Goal: Task Accomplishment & Management: Use online tool/utility

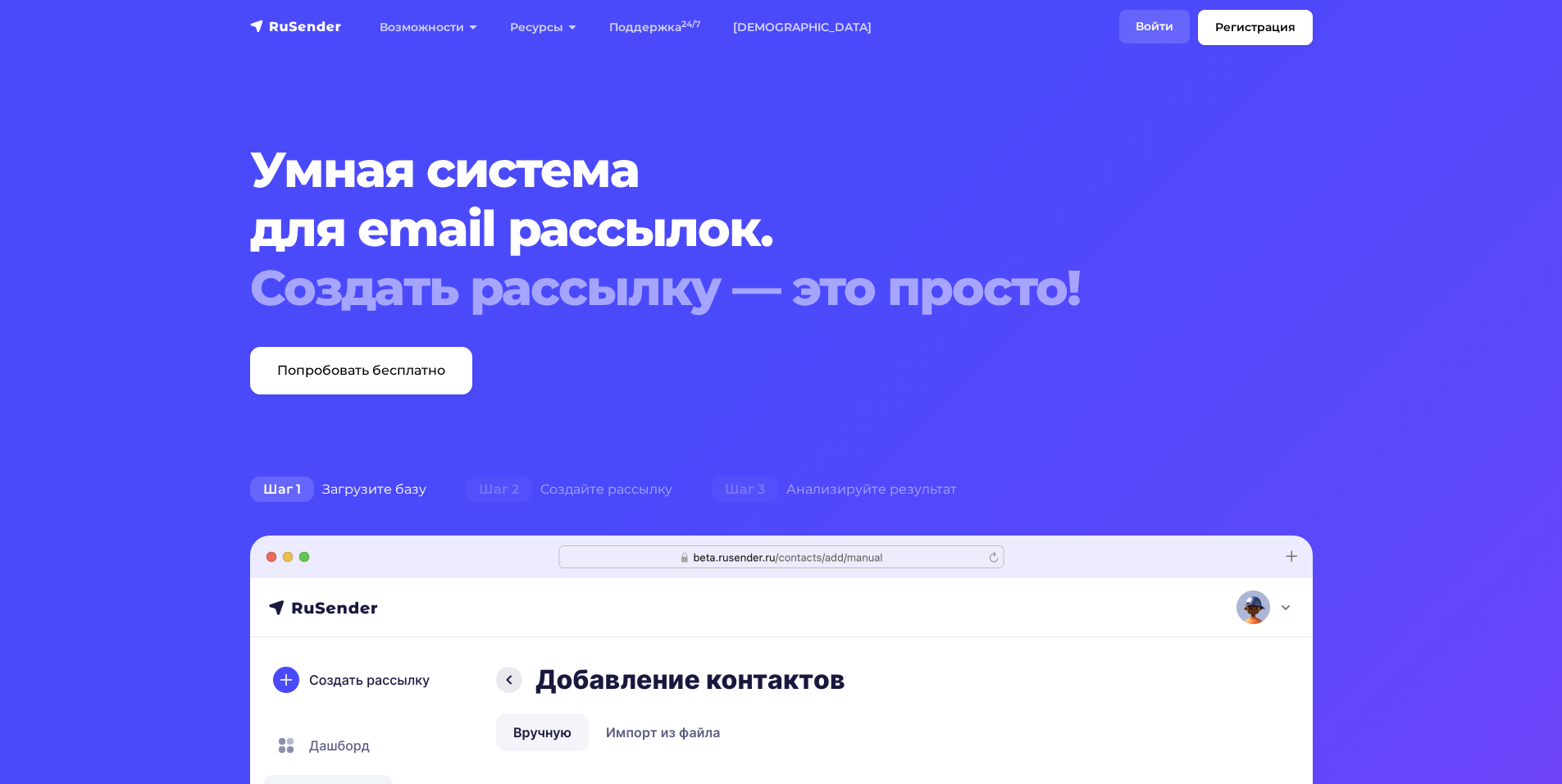
click at [1143, 32] on link "Войти" at bounding box center [1155, 27] width 70 height 33
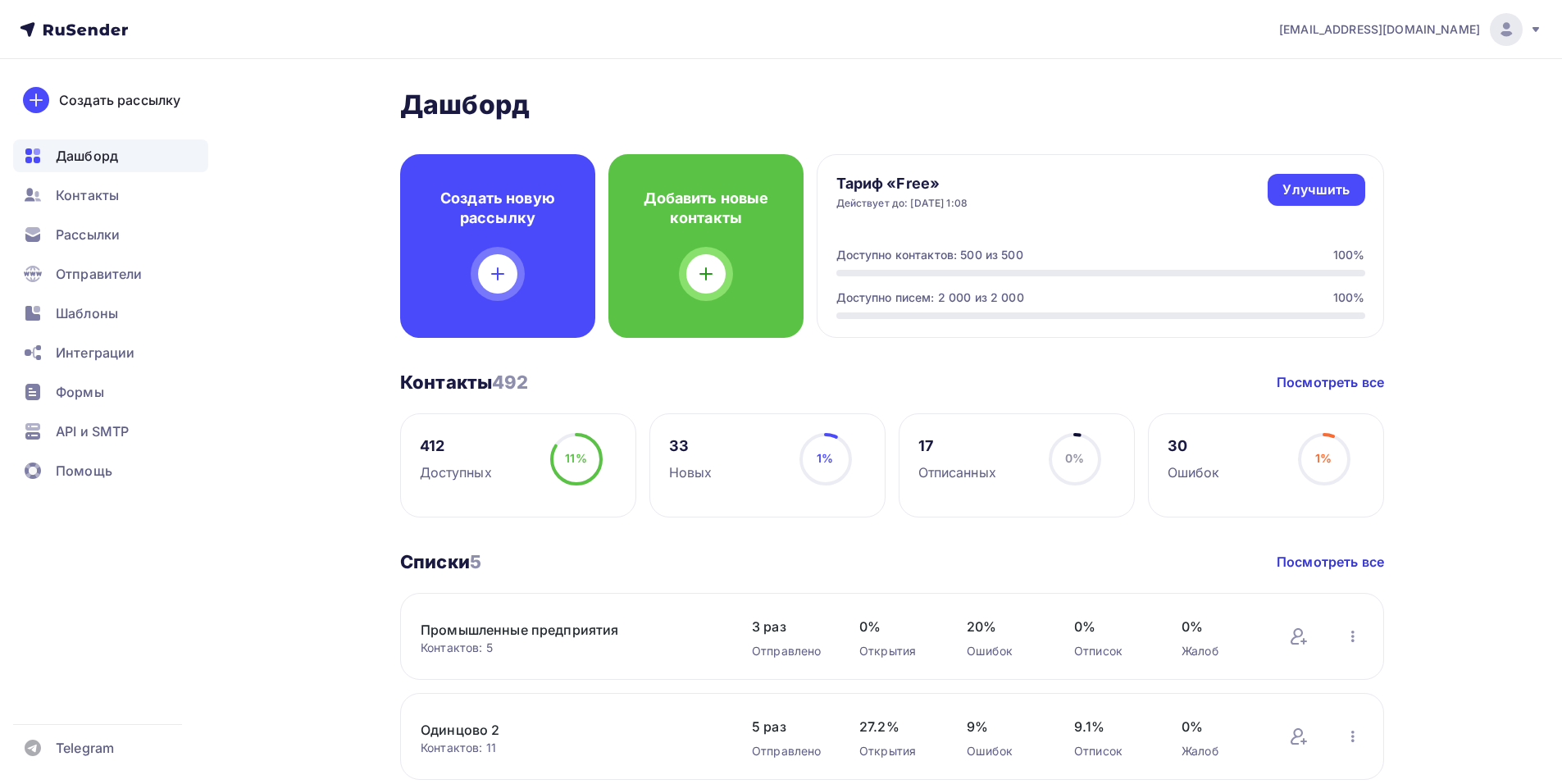
scroll to position [164, 0]
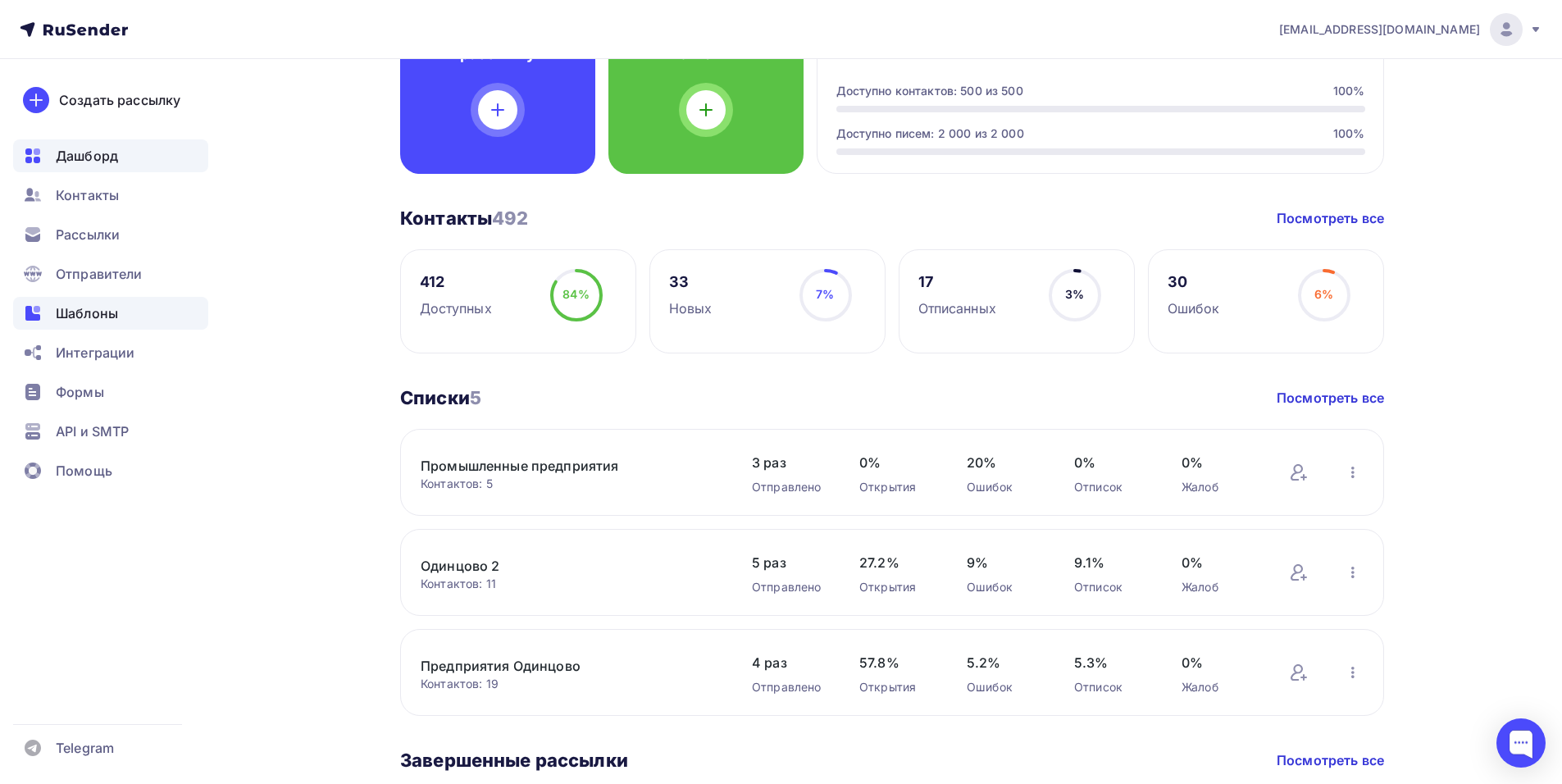
click at [74, 317] on span "Шаблоны" at bounding box center [86, 312] width 62 height 19
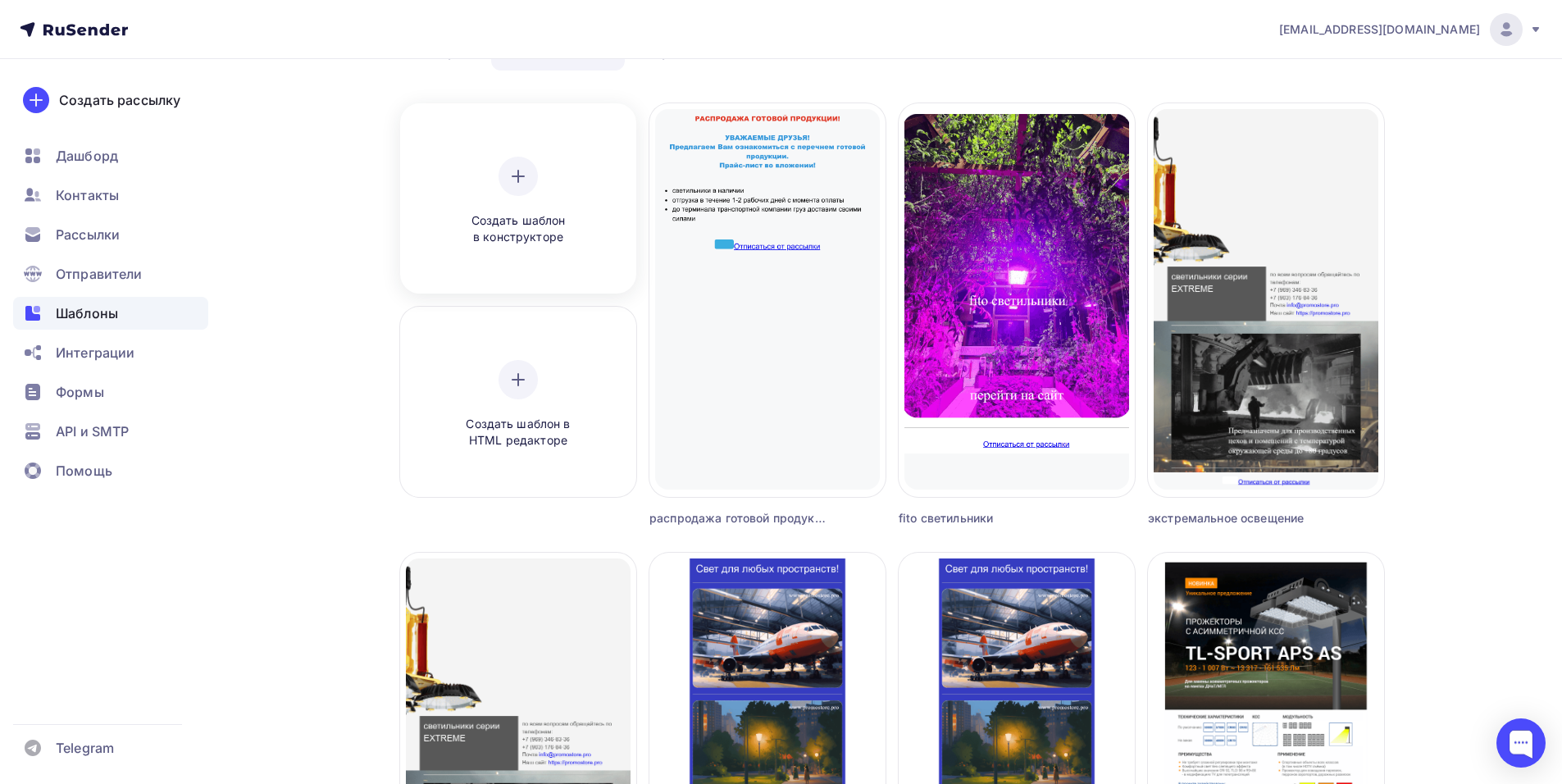
scroll to position [82, 0]
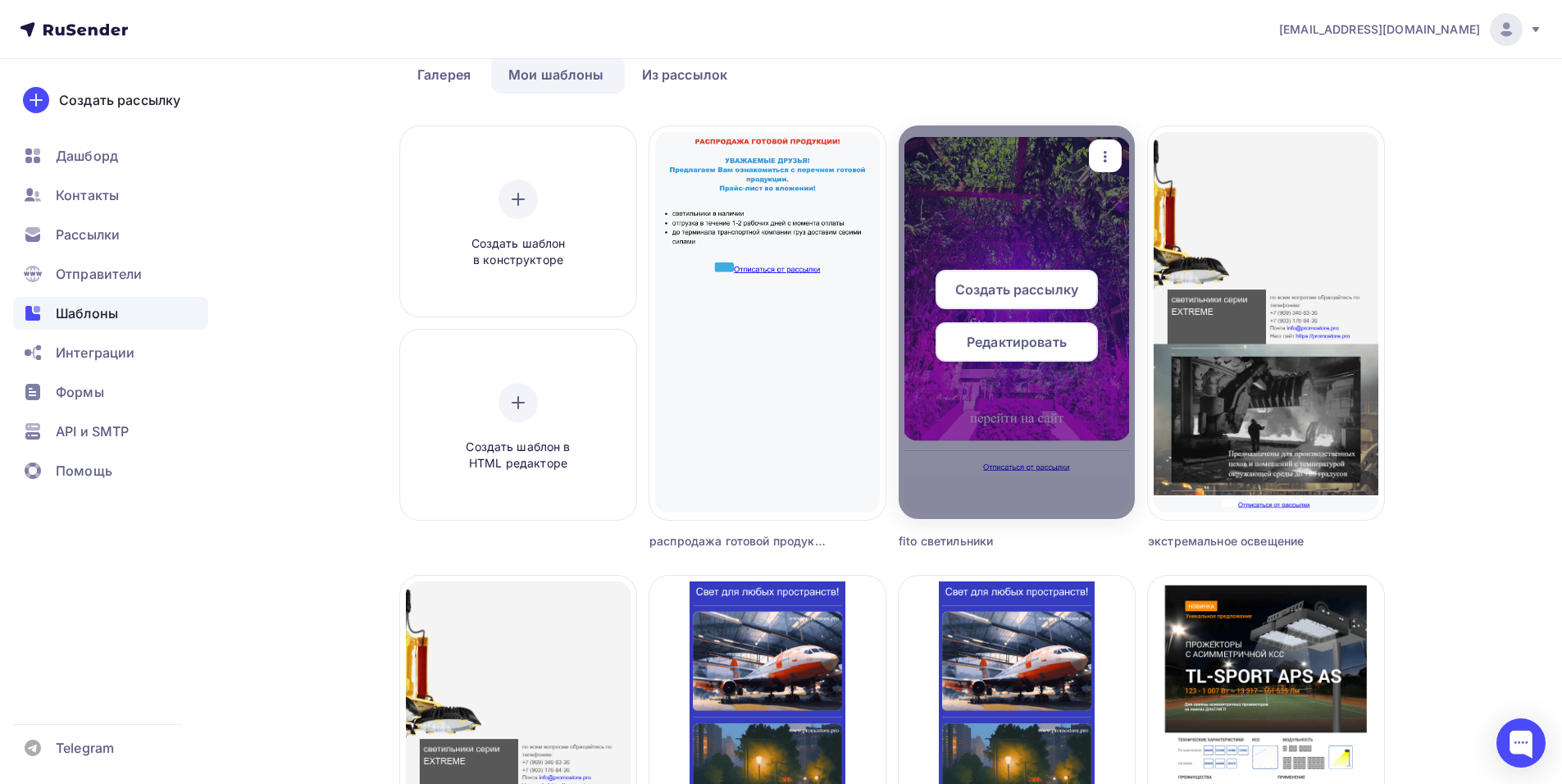
click at [1019, 196] on div at bounding box center [1017, 322] width 236 height 394
click at [1047, 281] on span "Создать рассылку" at bounding box center [1017, 289] width 123 height 19
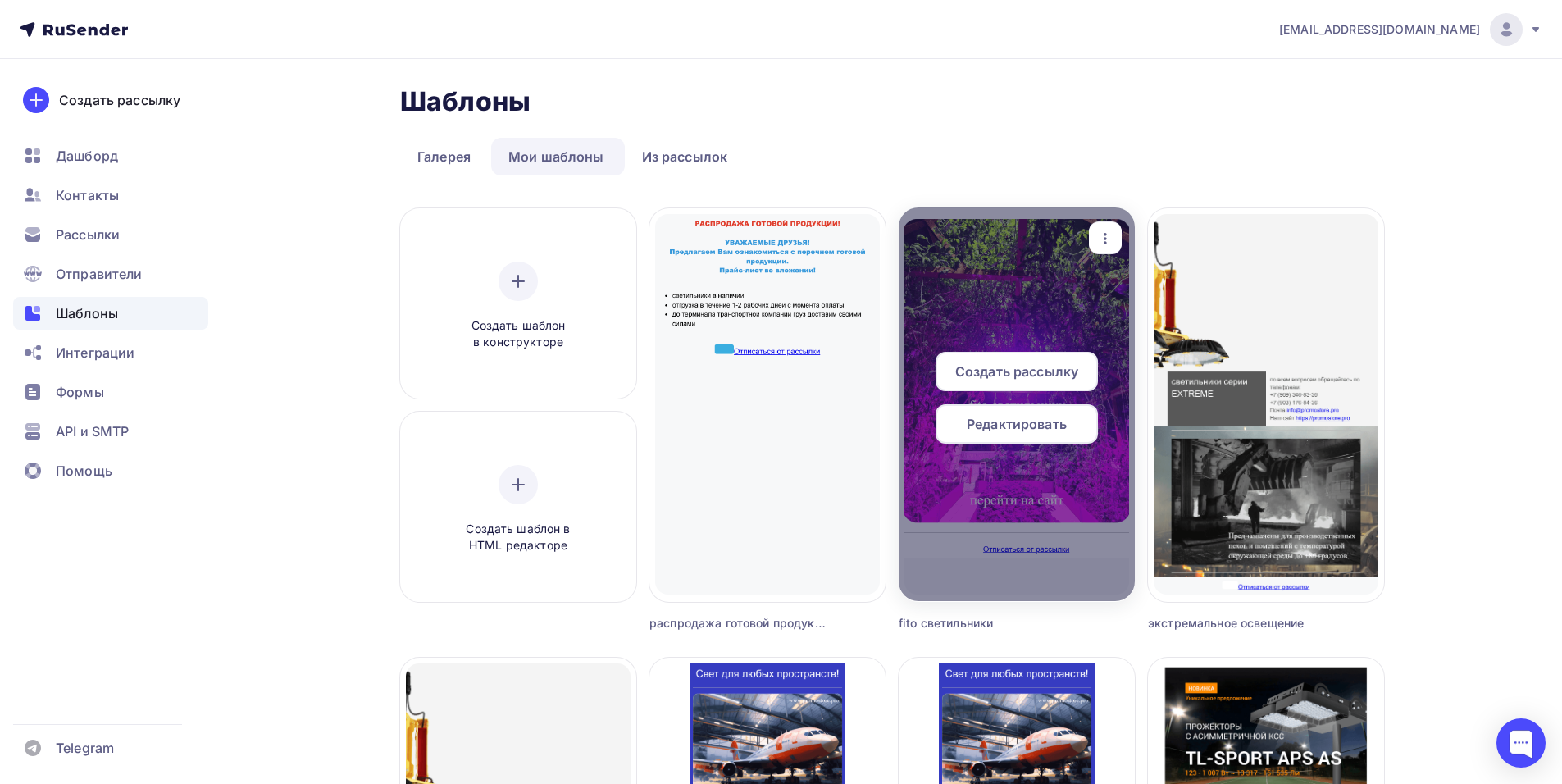
click at [1029, 364] on span "Создать рассылку" at bounding box center [1017, 371] width 123 height 19
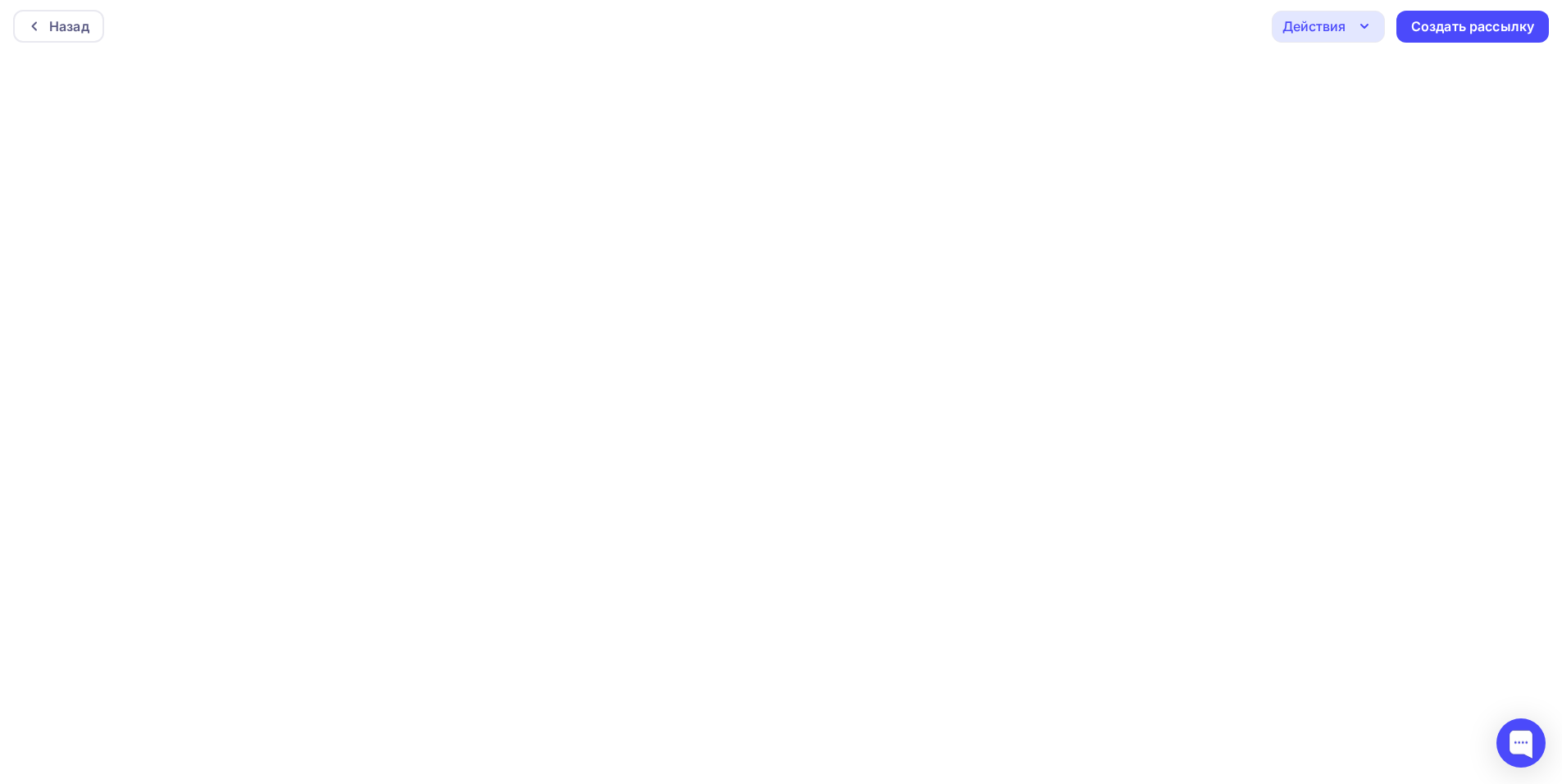
scroll to position [4, 0]
